Goal: Contribute content: Add original content to the website for others to see

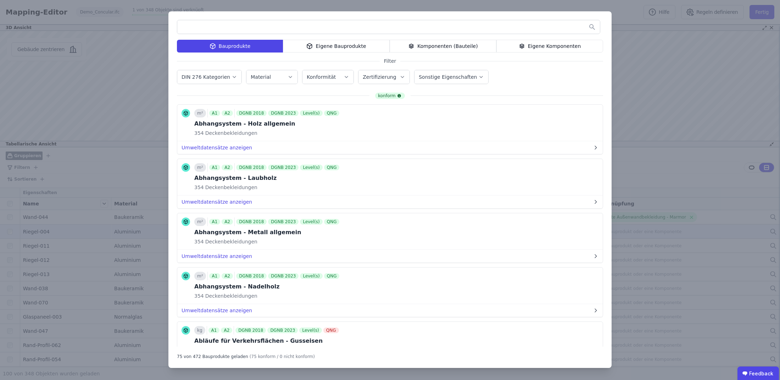
scroll to position [2510, 0]
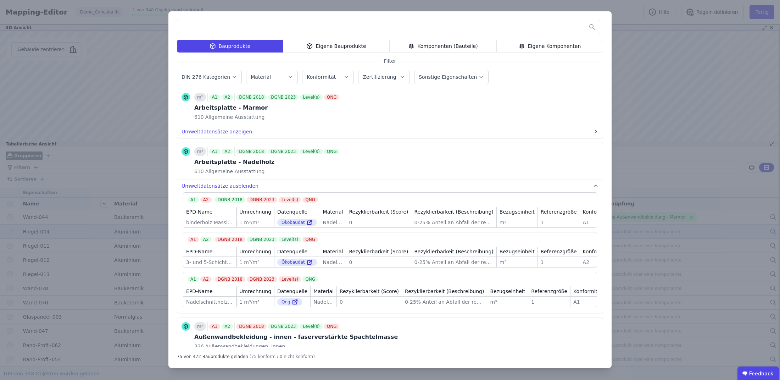
click at [365, 46] on div "Eigene Bauprodukte" at bounding box center [336, 46] width 107 height 13
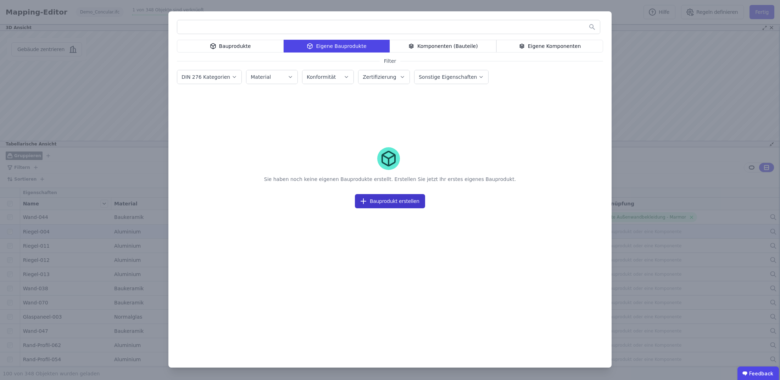
click at [382, 195] on button "Bauprodukt erstellen" at bounding box center [390, 201] width 70 height 14
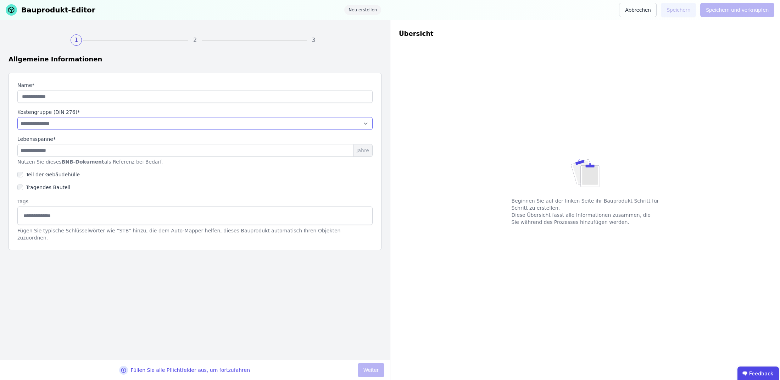
select select "**********"
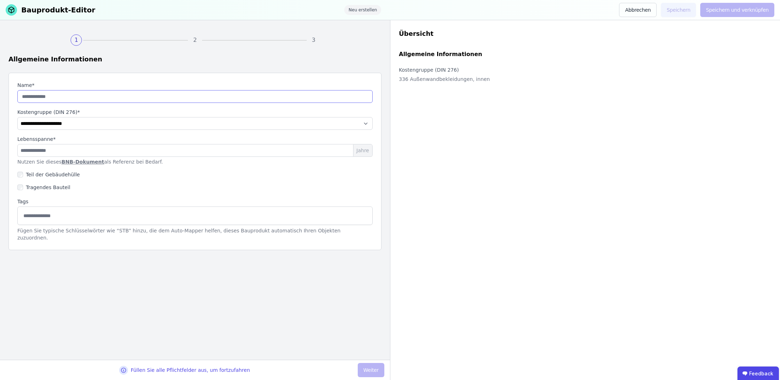
click at [72, 95] on input "string" at bounding box center [194, 96] width 355 height 13
click at [88, 152] on input "number" at bounding box center [194, 150] width 355 height 13
type input "**"
click at [189, 98] on input "string" at bounding box center [194, 96] width 355 height 13
type input "**********"
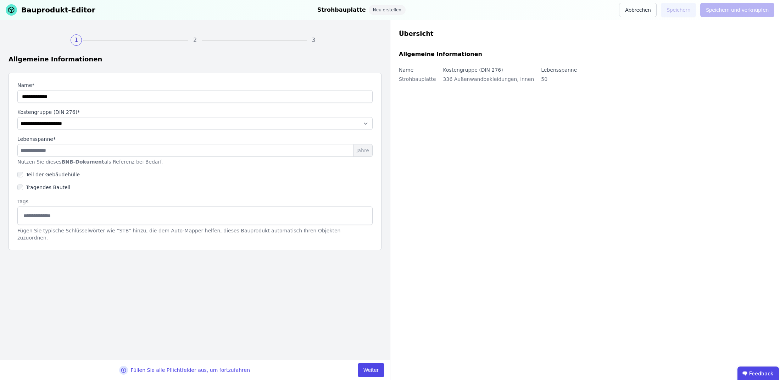
click at [106, 192] on div "Tragendes Bauteil" at bounding box center [194, 187] width 355 height 13
click at [363, 365] on button "Weiter" at bounding box center [371, 370] width 27 height 14
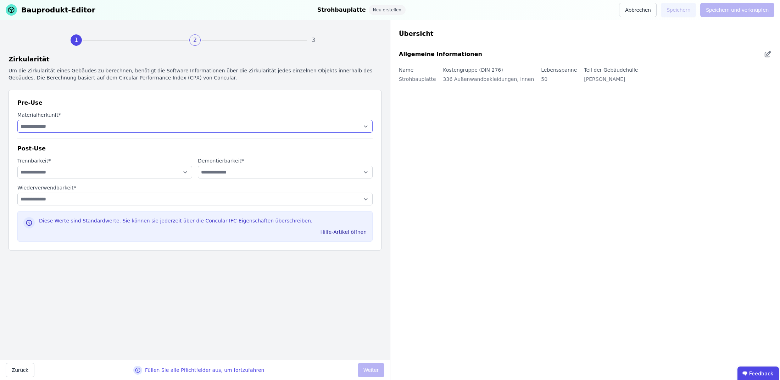
select select "**********"
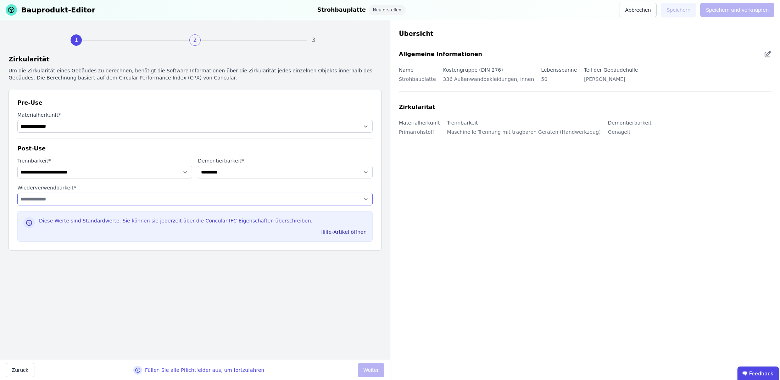
select select "**********"
click at [377, 374] on button "Weiter" at bounding box center [371, 370] width 27 height 14
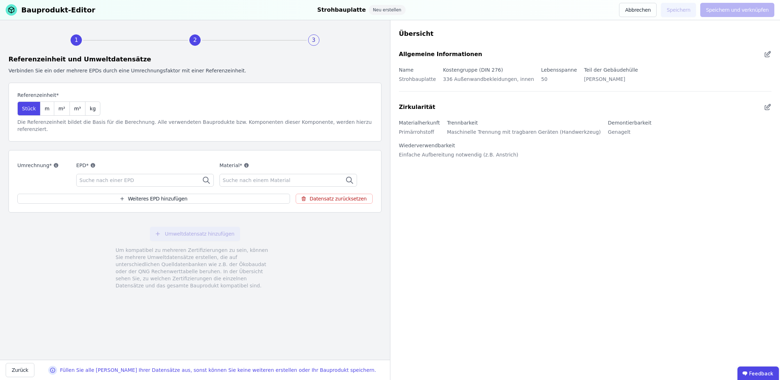
click at [152, 174] on div "Suche nach einer EPD" at bounding box center [145, 180] width 138 height 13
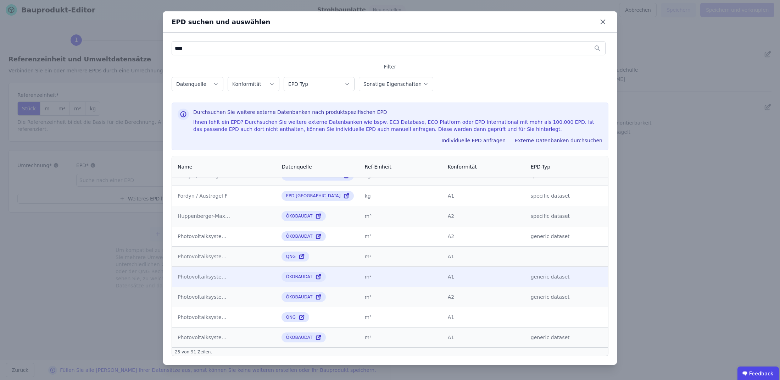
scroll to position [328, 0]
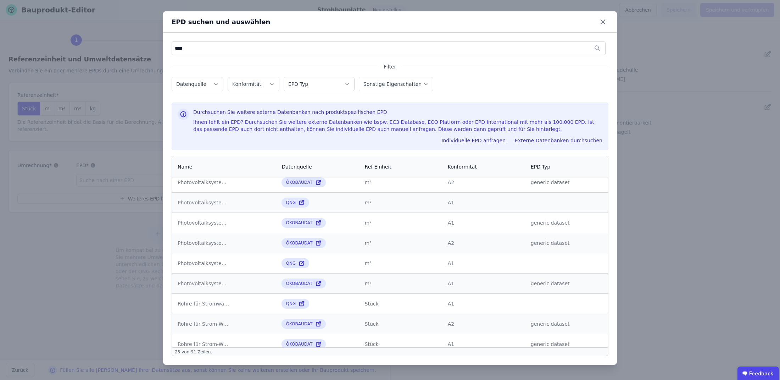
click at [329, 83] on div "EPD Typ" at bounding box center [319, 83] width 62 height 7
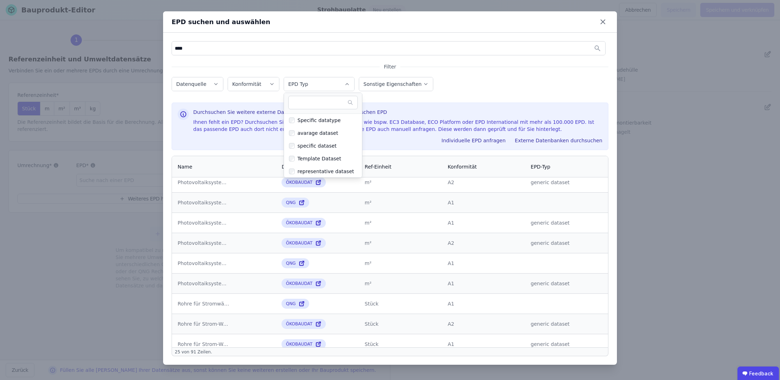
scroll to position [141, 0]
click at [385, 84] on label "Sonstige Eigenschaften" at bounding box center [393, 84] width 60 height 6
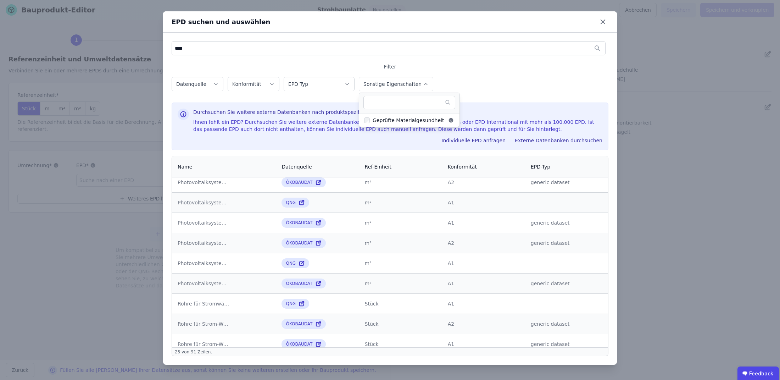
click at [268, 80] on button "Konformität" at bounding box center [253, 83] width 51 height 13
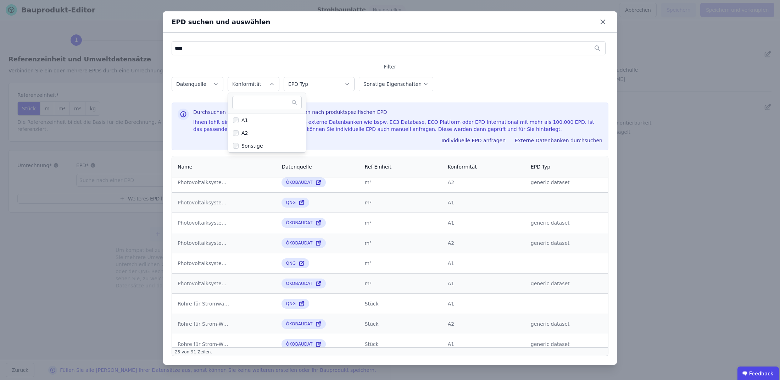
click at [267, 80] on button "Konformität" at bounding box center [253, 83] width 51 height 13
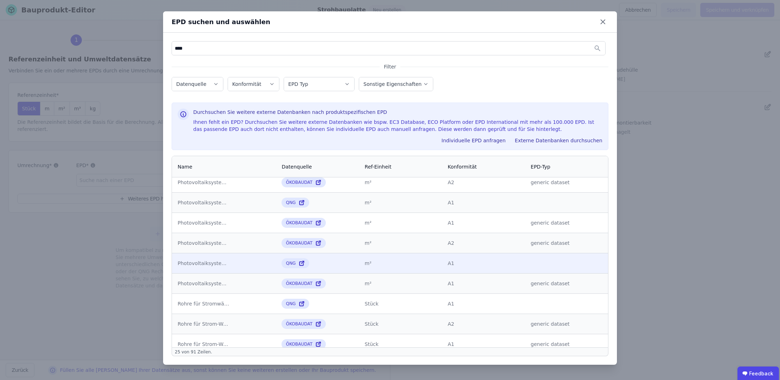
scroll to position [335, 0]
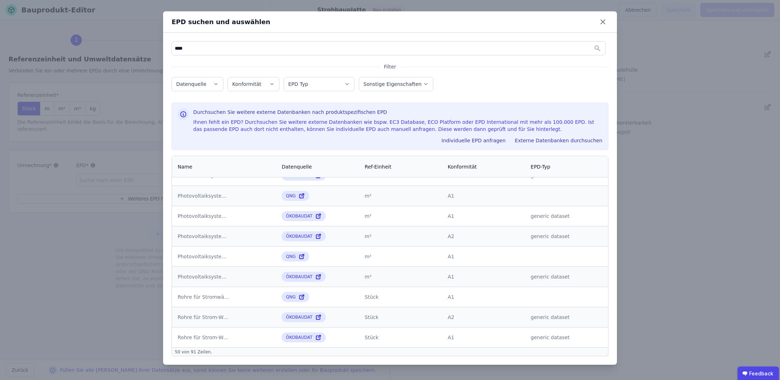
click at [201, 45] on input "****" at bounding box center [388, 48] width 433 height 13
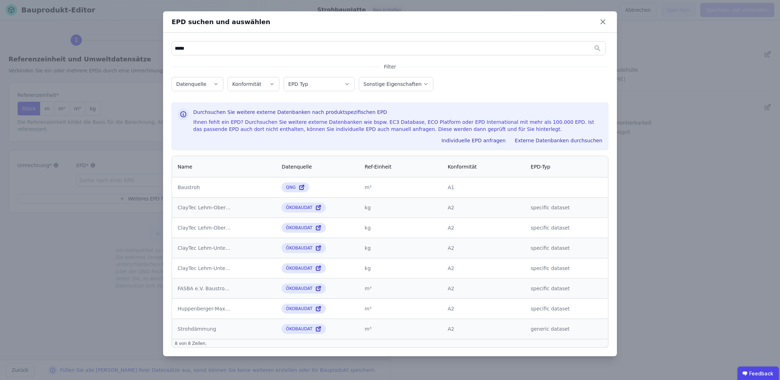
type input "*****"
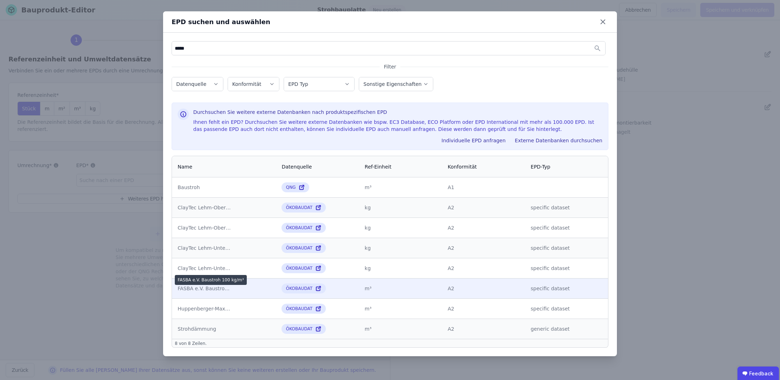
drag, startPoint x: 201, startPoint y: 45, endPoint x: 219, endPoint y: 289, distance: 245.2
click at [219, 289] on div "FASBA e.V. Baustroh 100 kg/m³" at bounding box center [204, 288] width 53 height 7
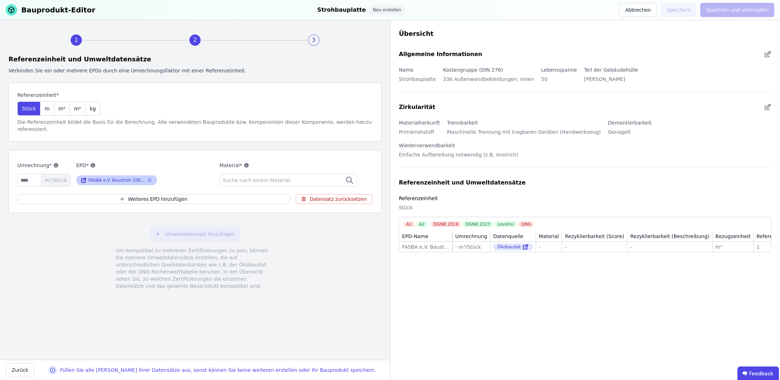
click at [151, 176] on icon at bounding box center [149, 180] width 6 height 9
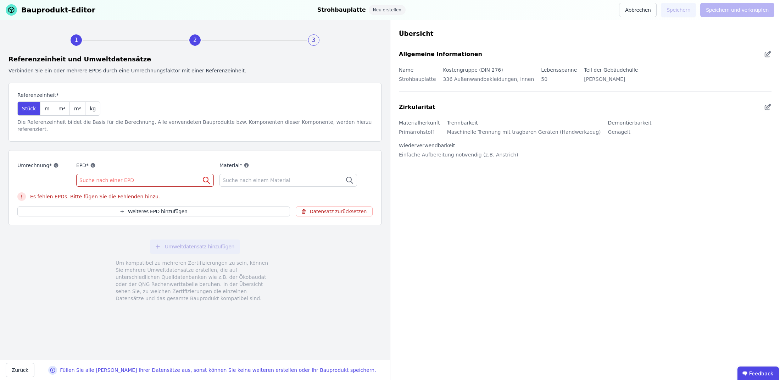
click at [161, 174] on div "Suche nach einer EPD" at bounding box center [145, 180] width 138 height 13
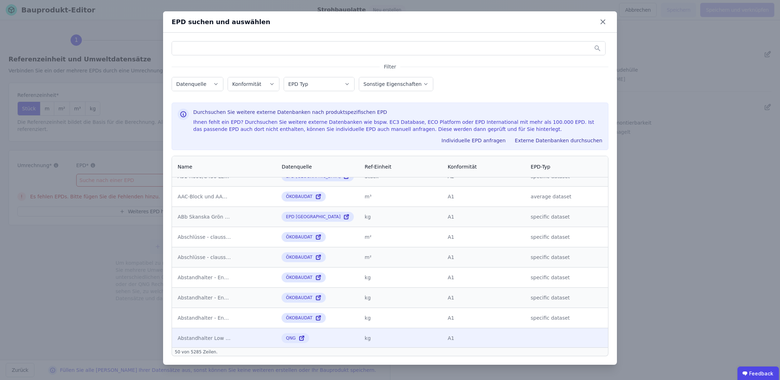
scroll to position [488, 0]
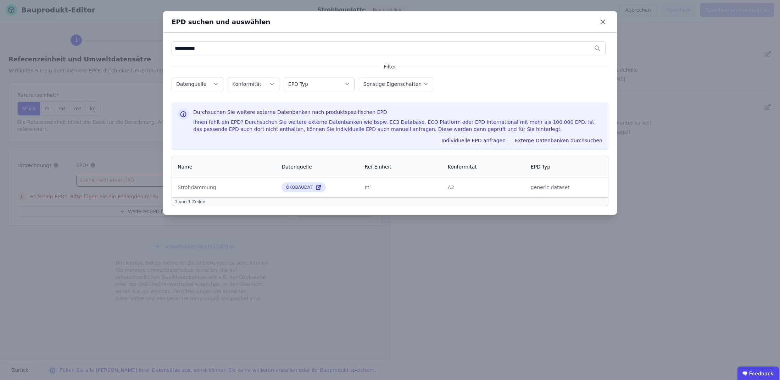
type input "**********"
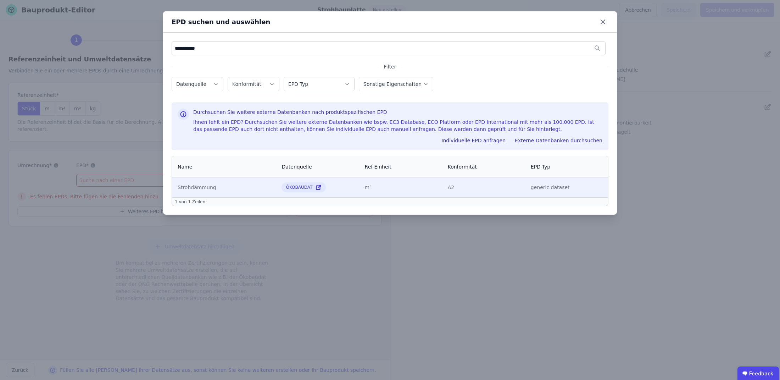
drag, startPoint x: 224, startPoint y: 110, endPoint x: 223, endPoint y: 184, distance: 74.1
click at [223, 184] on div "Strohdämmung" at bounding box center [204, 187] width 53 height 7
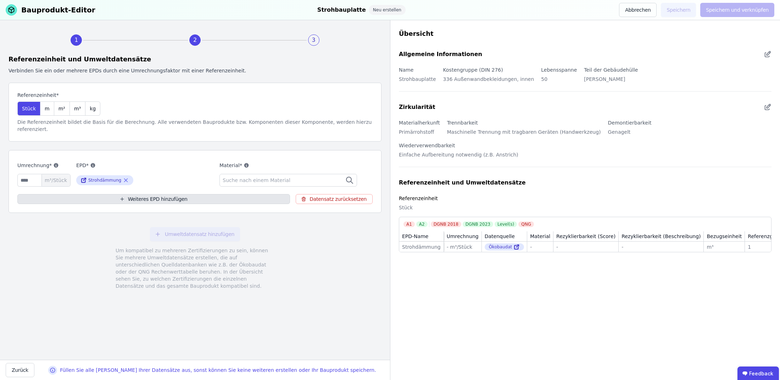
click at [101, 194] on button "Weiteres EPD hinzufügen" at bounding box center [153, 199] width 273 height 10
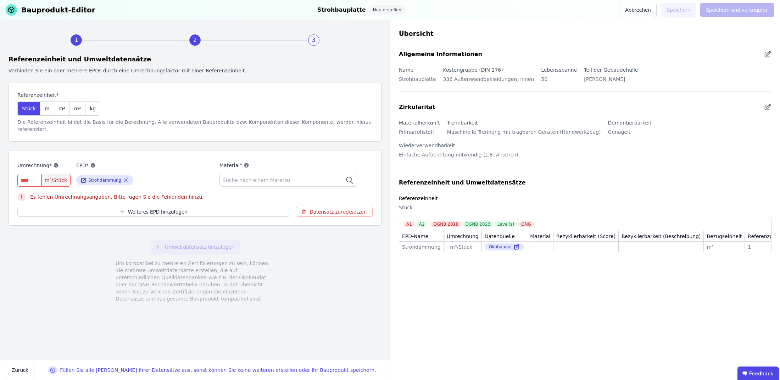
click at [37, 174] on input "number" at bounding box center [43, 180] width 53 height 13
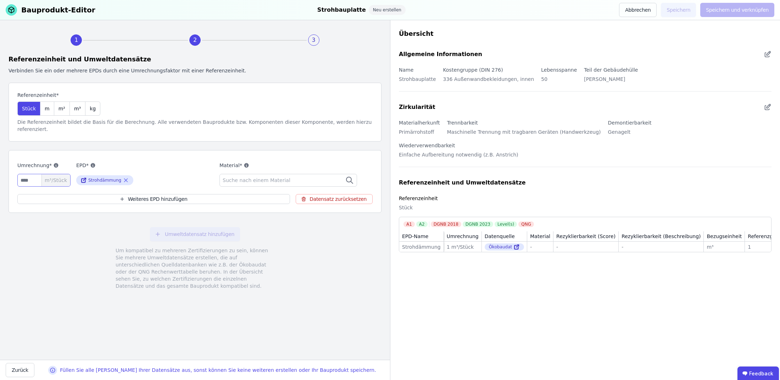
type input "*"
click at [63, 224] on div "Umweltdatensatz hinzufügen Um kompatibel zu mehreren Zertifizierungen zu sein, …" at bounding box center [195, 257] width 373 height 79
click at [72, 194] on button "Weiteres EPD hinzufügen" at bounding box center [153, 199] width 273 height 10
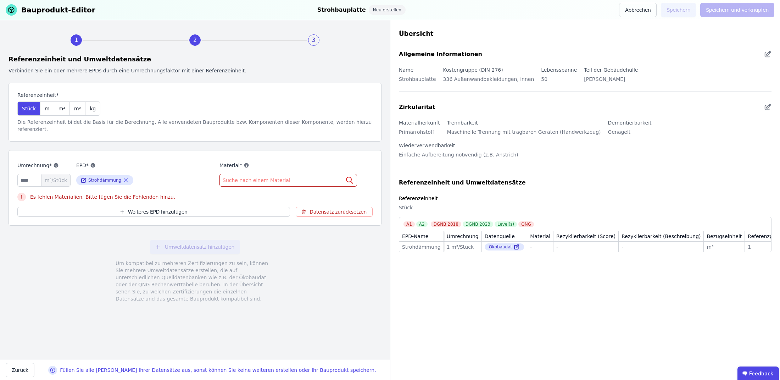
click at [277, 176] on span "Suche nach einem Material" at bounding box center [257, 179] width 69 height 7
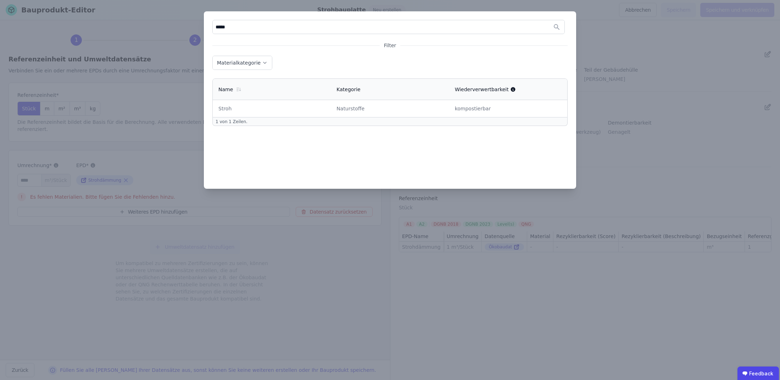
type input "*****"
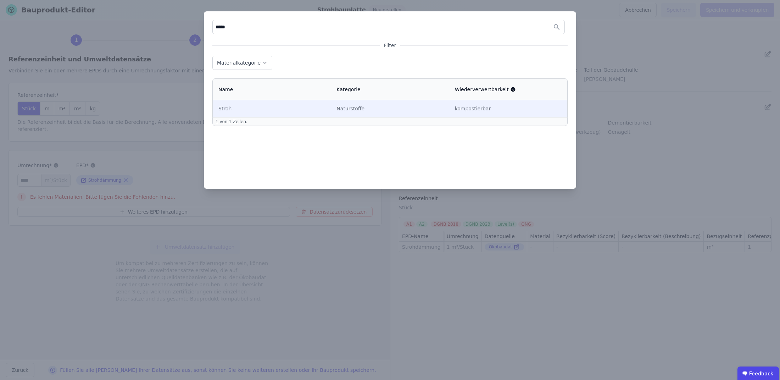
drag, startPoint x: 270, startPoint y: 87, endPoint x: 306, endPoint y: 106, distance: 40.4
click at [306, 106] on div "Stroh" at bounding box center [271, 108] width 107 height 7
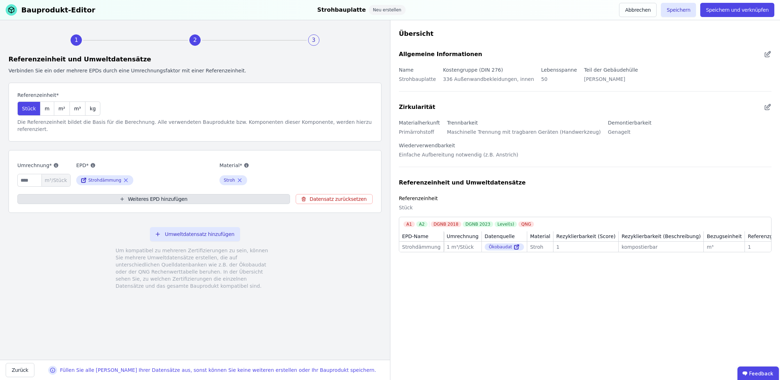
click at [144, 194] on button "Weiteres EPD hinzufügen" at bounding box center [153, 199] width 273 height 10
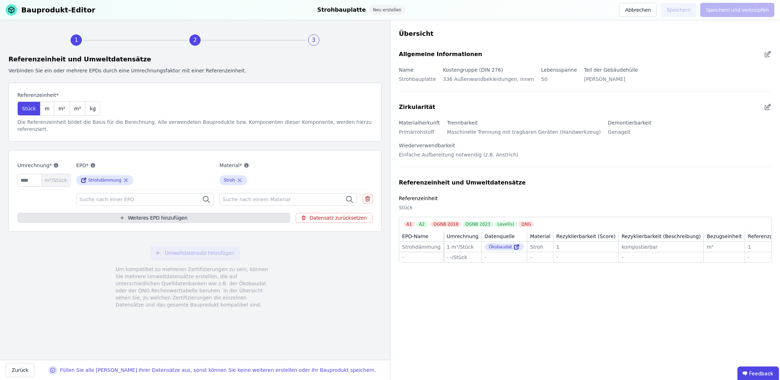
click at [112, 213] on button "Weiteres EPD hinzufügen" at bounding box center [153, 218] width 273 height 10
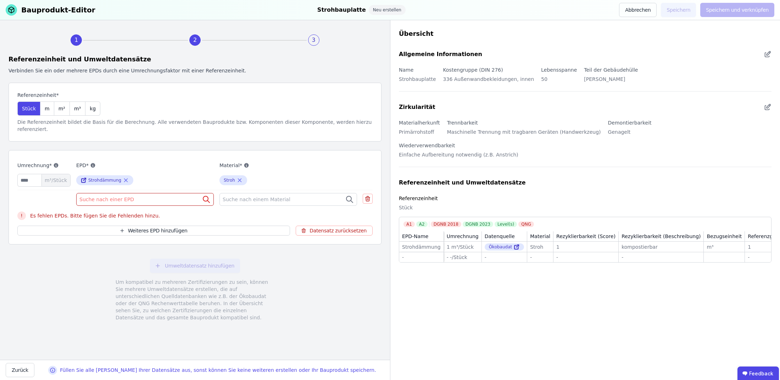
click at [107, 196] on span "Suche nach einer EPD" at bounding box center [107, 199] width 56 height 7
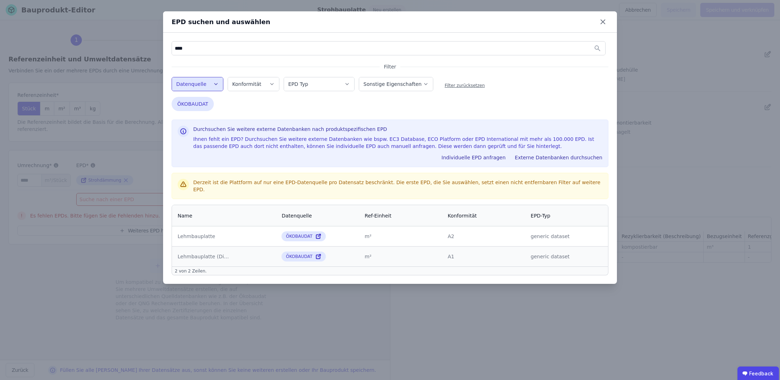
type input "****"
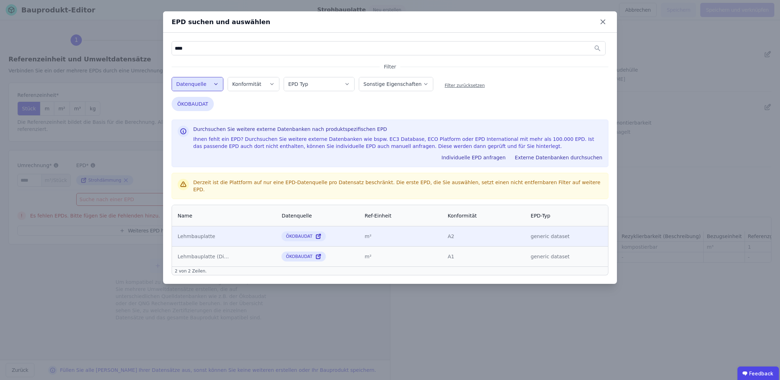
drag, startPoint x: 224, startPoint y: 132, endPoint x: 238, endPoint y: 232, distance: 100.9
click at [238, 232] on div "Lehmbauplatte Lehmbauplatte" at bounding box center [224, 235] width 93 height 7
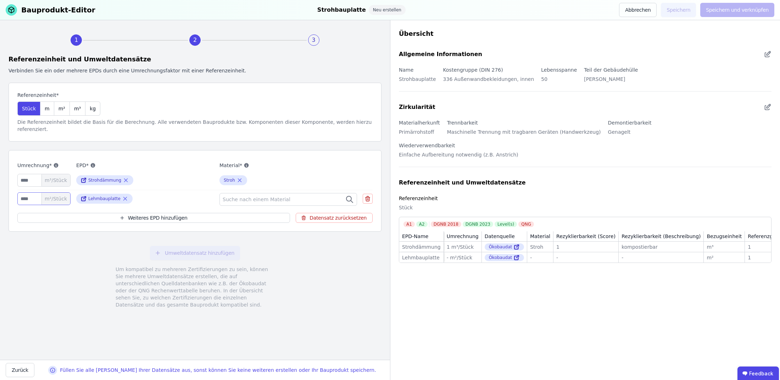
click at [31, 192] on input "number" at bounding box center [43, 198] width 53 height 13
type input "*"
click at [46, 237] on div "Umweltdatensatz hinzufügen Um kompatibel zu mehreren Zertifizierungen zu sein, …" at bounding box center [195, 276] width 373 height 79
click at [269, 196] on span "Suche nach einem Material" at bounding box center [257, 199] width 69 height 7
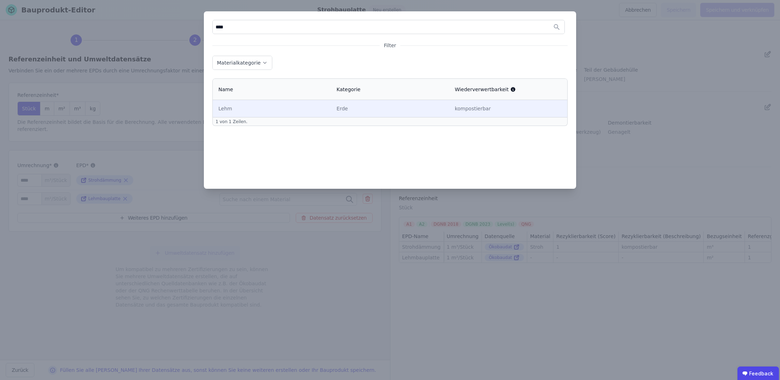
type input "****"
drag, startPoint x: 278, startPoint y: 113, endPoint x: 315, endPoint y: 107, distance: 37.8
click at [315, 107] on div "Lehm" at bounding box center [271, 108] width 107 height 7
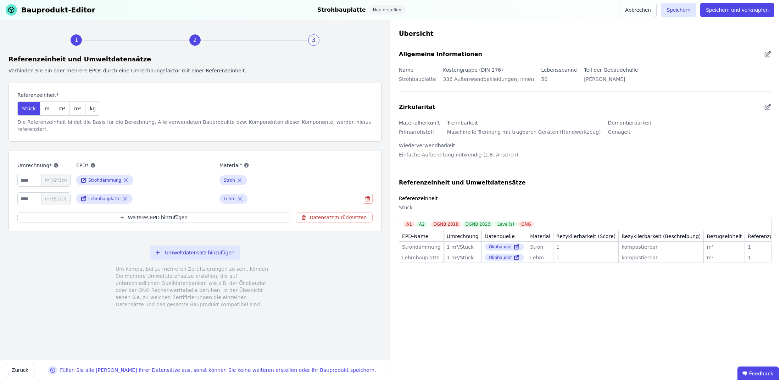
click at [292, 240] on div "Umweltdatensatz hinzufügen Um kompatibel zu mehreren Zertifizierungen zu sein, …" at bounding box center [195, 276] width 373 height 79
click at [744, 11] on button "Speichern und verknüpfen" at bounding box center [737, 10] width 74 height 14
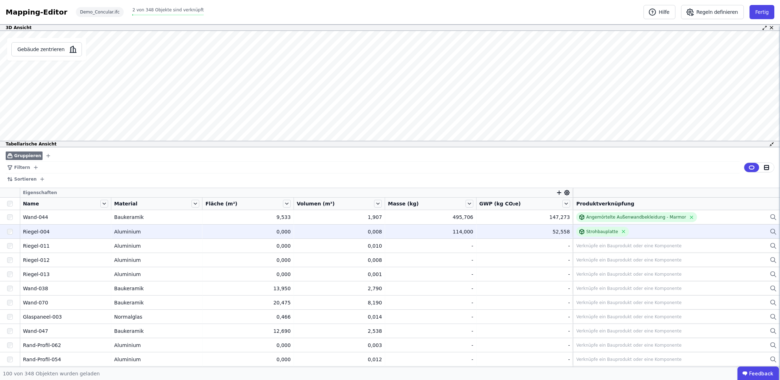
click at [629, 230] on div "Strohbauplatte" at bounding box center [676, 231] width 201 height 10
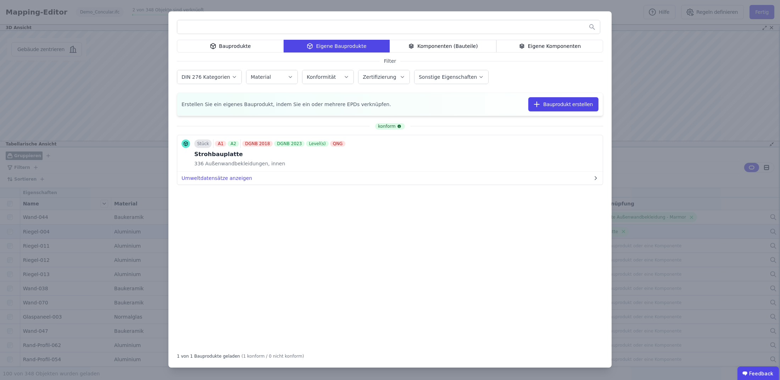
click at [255, 43] on div "Bauprodukte" at bounding box center [230, 46] width 107 height 13
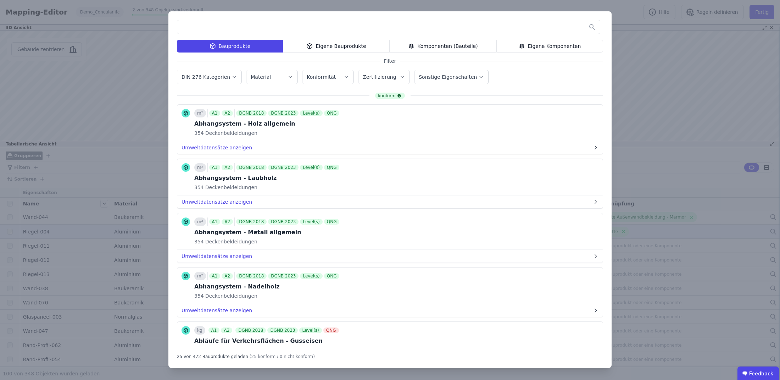
click at [337, 48] on div "Eigene Bauprodukte" at bounding box center [336, 46] width 107 height 13
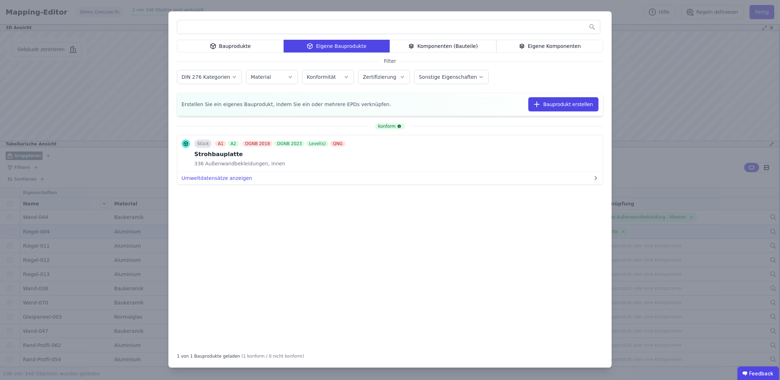
click at [559, 49] on div "Eigene Komponenten" at bounding box center [549, 46] width 107 height 13
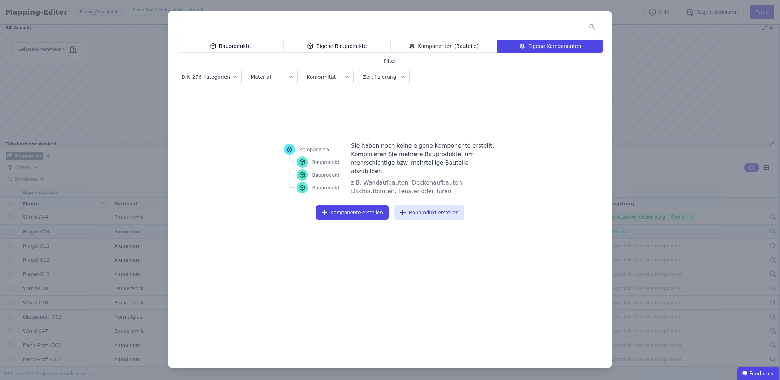
click at [518, 132] on div "Sie haben noch keine eigene Komponente erstellt. Kombinieren Sie mehrere Baupro…" at bounding box center [390, 174] width 426 height 89
click at [648, 64] on div "Bauprodukte Eigene Bauprodukte Komponenten (Bauteile) Eigene Komponenten Filter…" at bounding box center [390, 190] width 780 height 380
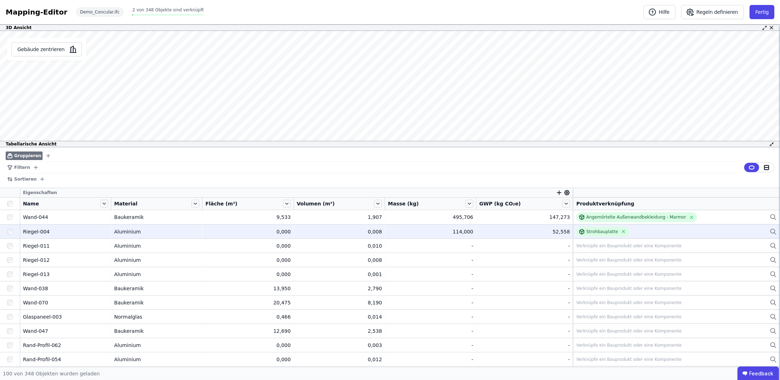
click at [30, 16] on div "Mapping-Editor" at bounding box center [37, 12] width 62 height 10
click at [40, 10] on div "Mapping-Editor" at bounding box center [37, 12] width 62 height 10
click at [150, 10] on span "2 von 348 Objekte sind verknüpft" at bounding box center [167, 9] width 71 height 5
click at [62, 51] on button "Gebäude zentrieren" at bounding box center [46, 49] width 71 height 14
click at [38, 49] on button "Gebäude zentrieren" at bounding box center [46, 49] width 71 height 14
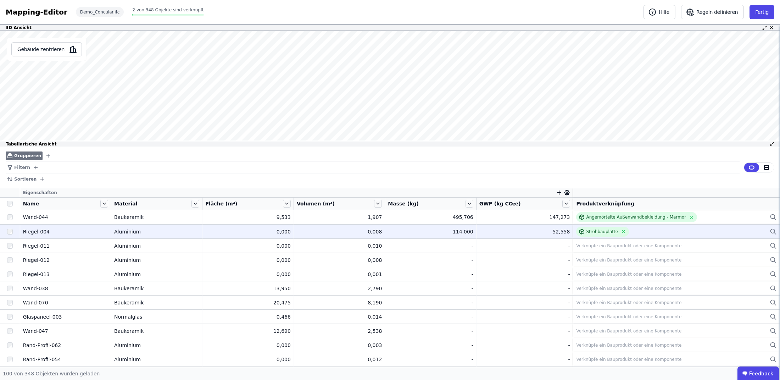
click at [24, 10] on div "Mapping-Editor" at bounding box center [37, 12] width 62 height 10
click at [705, 12] on button "Regeln definieren" at bounding box center [712, 12] width 63 height 14
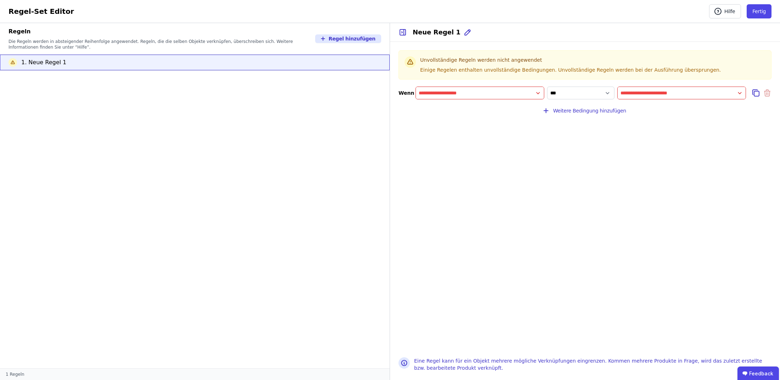
click at [514, 22] on div "Regel-Set Editor Hilfe Fertig Hilfe Fertig" at bounding box center [390, 11] width 780 height 23
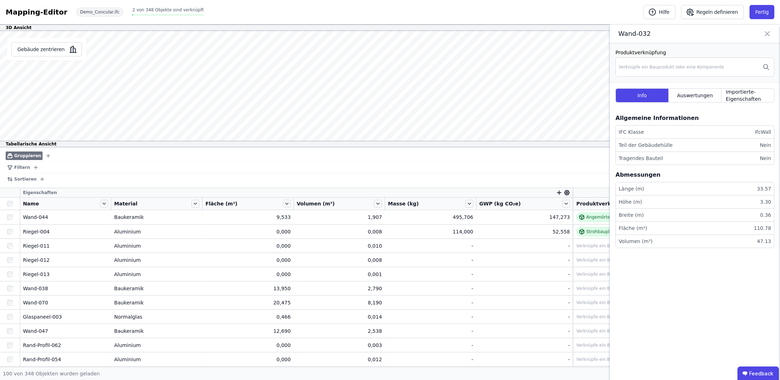
click at [767, 30] on icon at bounding box center [767, 34] width 9 height 10
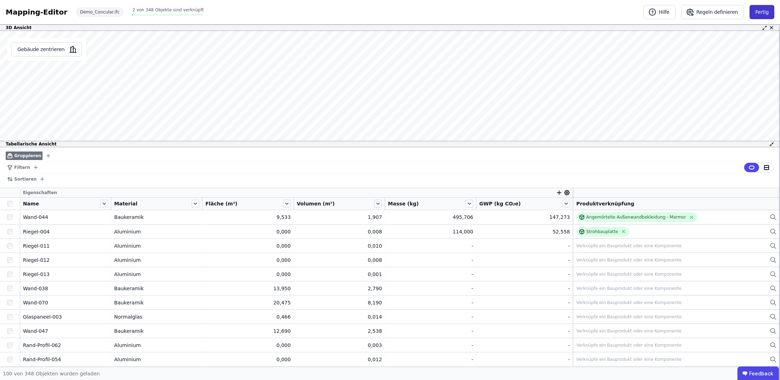
click at [769, 14] on button "Fertig" at bounding box center [761, 12] width 25 height 14
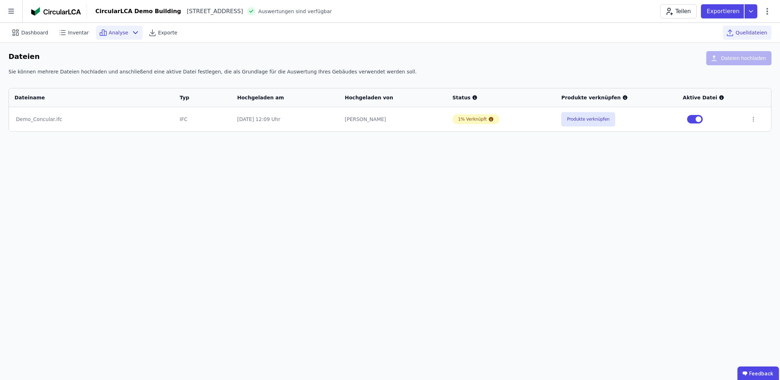
click at [114, 33] on span "Analyse" at bounding box center [118, 32] width 19 height 7
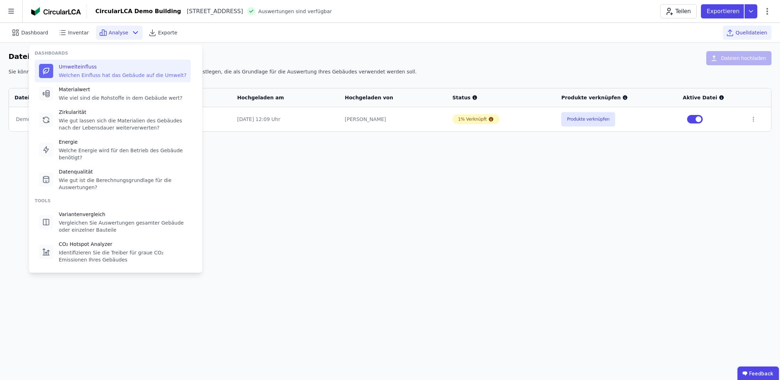
click at [98, 77] on div "Welchen Einfluss hat das Gebäude auf die Umwelt?" at bounding box center [123, 75] width 128 height 7
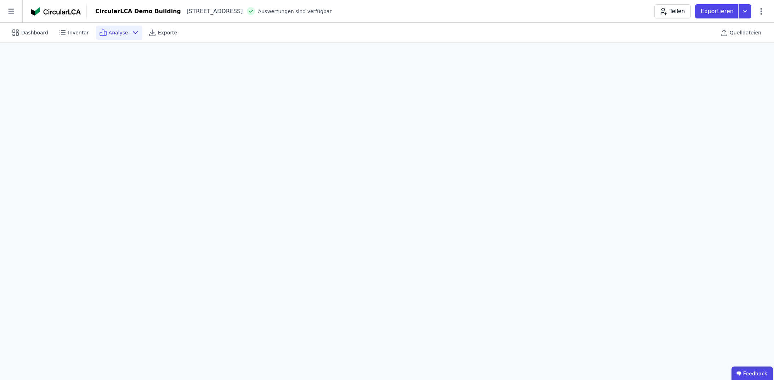
click at [131, 31] on icon at bounding box center [135, 32] width 9 height 9
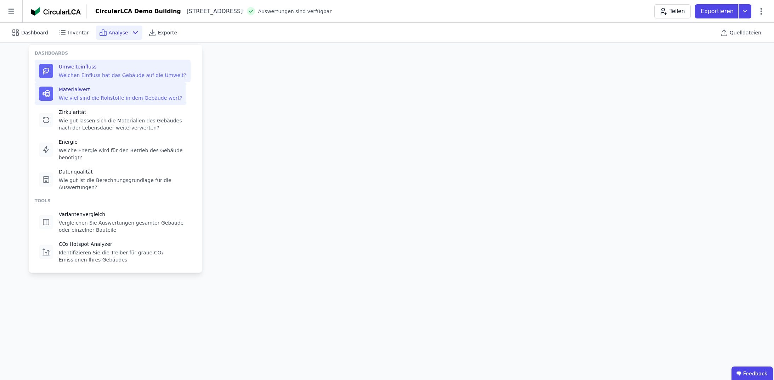
click at [115, 93] on div "Materialwert Wie viel sind die Rohstoffe in dem Gebäude wert?" at bounding box center [121, 94] width 124 height 16
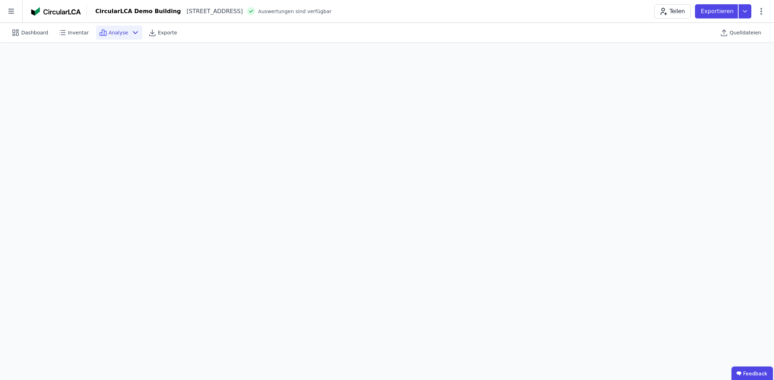
click at [135, 34] on div "Analyse" at bounding box center [119, 33] width 46 height 14
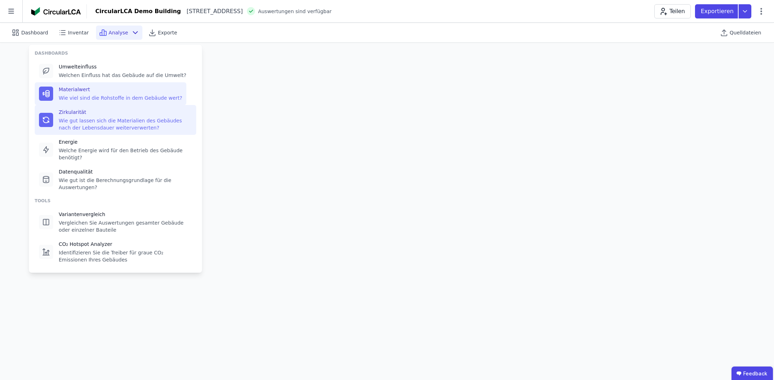
click at [111, 127] on div "Wie gut lassen sich die Materialien des Gebäudes nach der Lebensdauer weiterver…" at bounding box center [125, 124] width 133 height 14
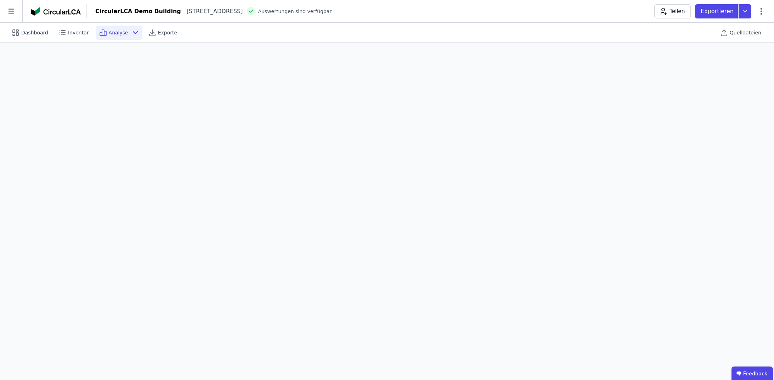
click at [131, 32] on icon at bounding box center [135, 32] width 9 height 9
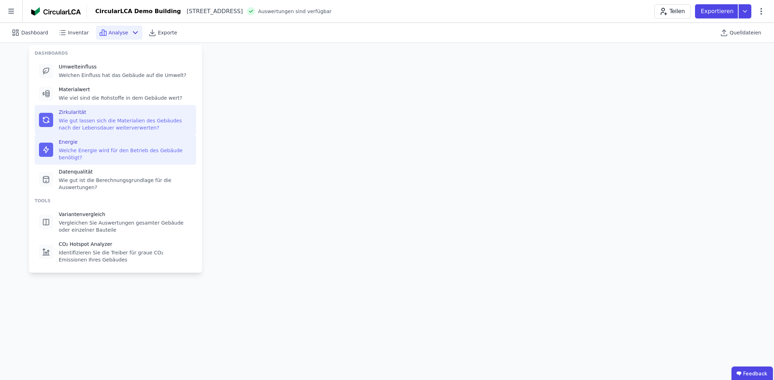
click at [133, 153] on div "Welche Energie wird für den Betrieb des Gebäude benötigt?" at bounding box center [125, 154] width 133 height 14
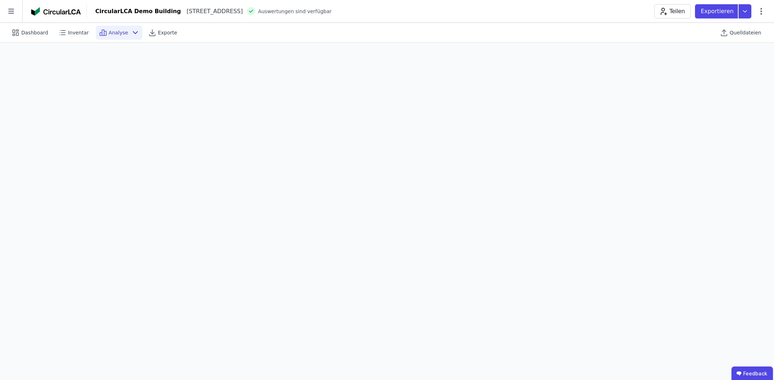
click at [120, 31] on span "Analyse" at bounding box center [118, 32] width 19 height 7
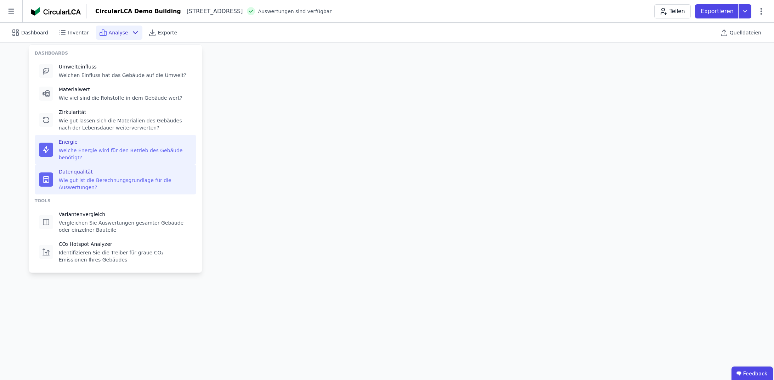
click at [122, 182] on div "Wie gut ist die Berechnungsgrundlage für die Auswertungen?" at bounding box center [125, 183] width 133 height 14
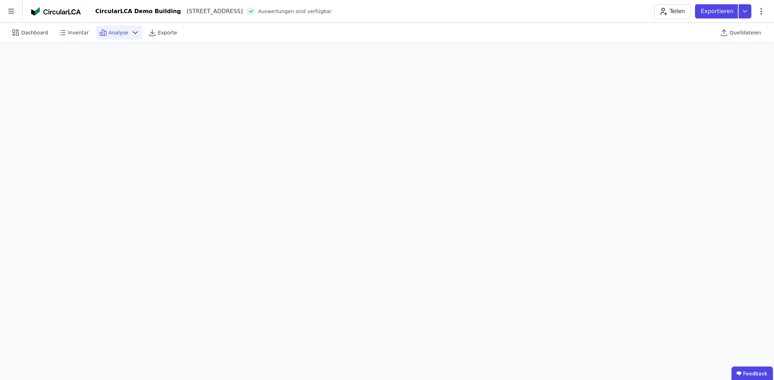
scroll to position [20, 0]
click at [117, 36] on span "Analyse" at bounding box center [118, 32] width 19 height 7
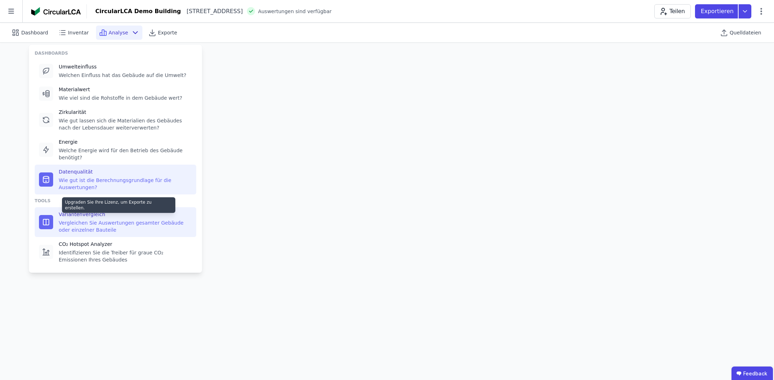
click at [103, 218] on div "Variantenvergleich Vergleichen Sie Auswertungen gesamter Gebäude oder einzelner…" at bounding box center [125, 222] width 133 height 23
